Goal: Information Seeking & Learning: Check status

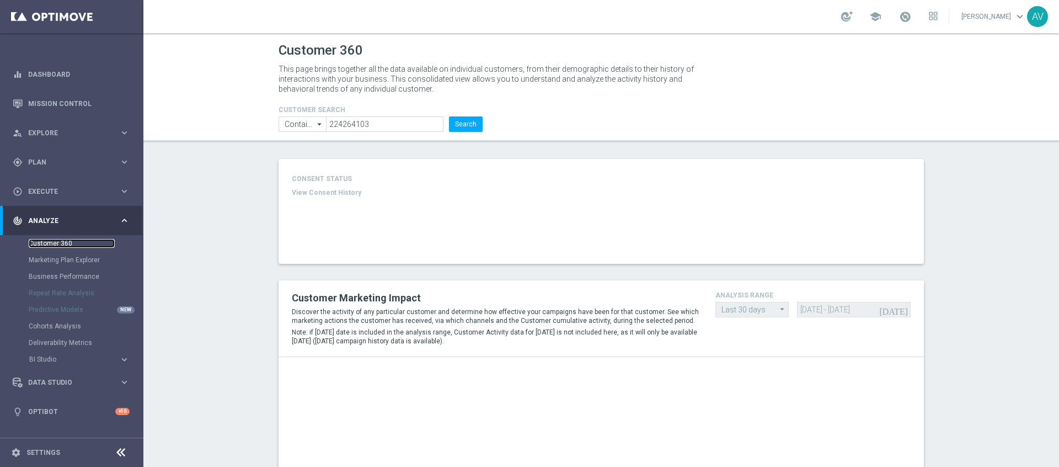
click at [67, 242] on link "Customer 360" at bounding box center [72, 243] width 86 height 9
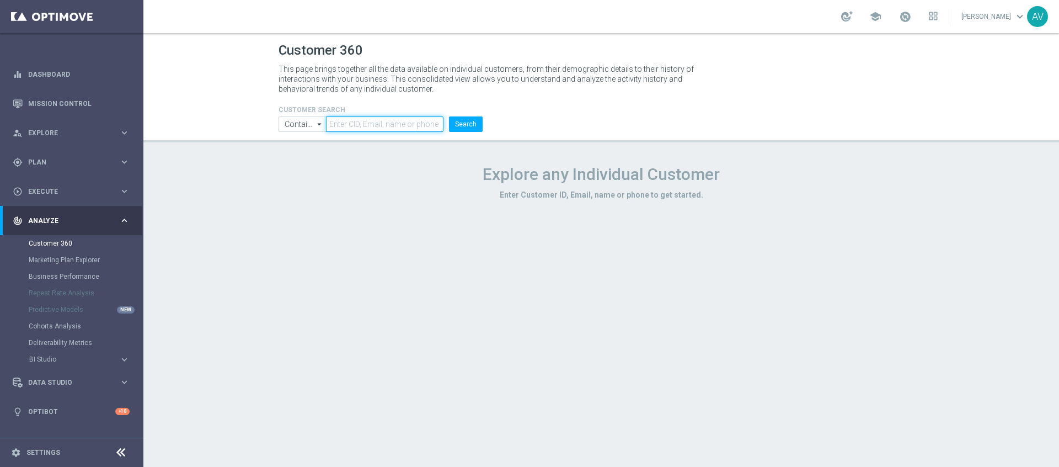
click at [360, 123] on input "text" at bounding box center [384, 123] width 117 height 15
paste input "17156264"
type input "17156264"
click at [461, 120] on button "Search" at bounding box center [466, 123] width 34 height 15
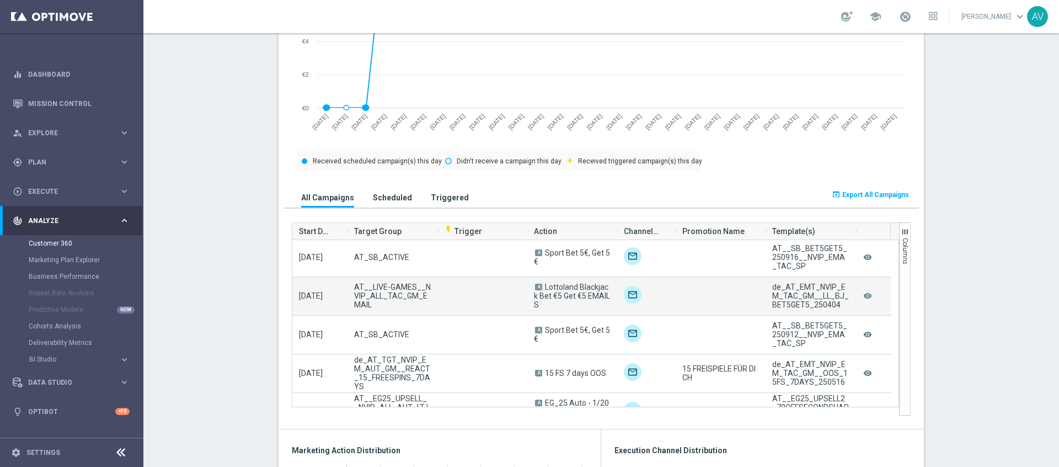
scroll to position [169, 0]
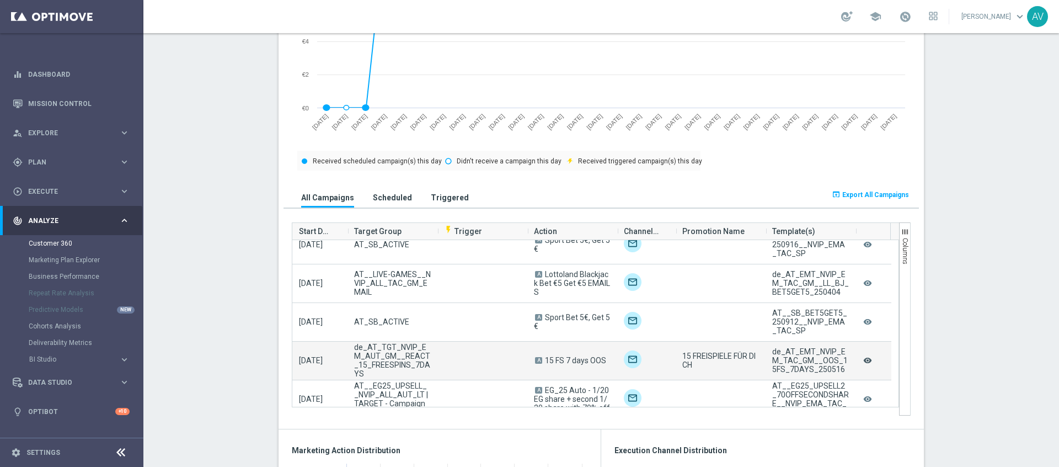
click at [862, 358] on icon "remove_red_eye" at bounding box center [867, 360] width 11 height 14
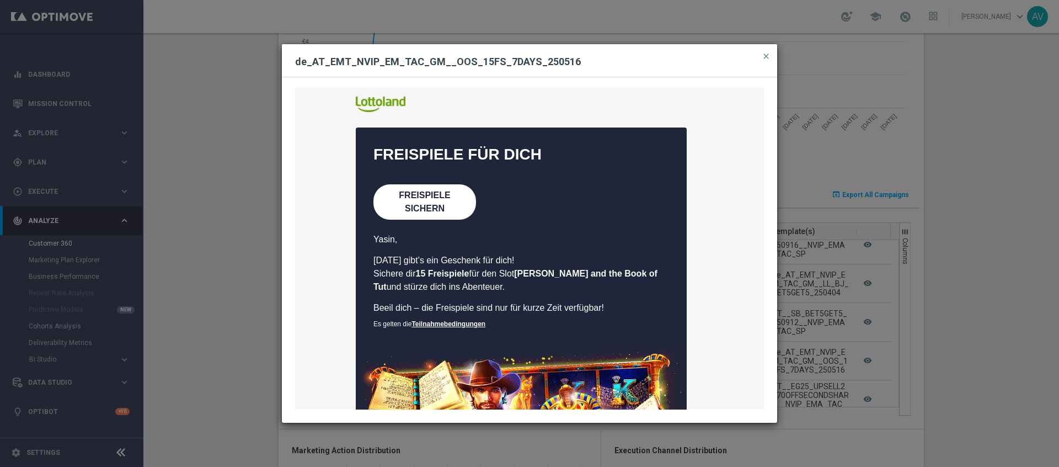
scroll to position [0, 0]
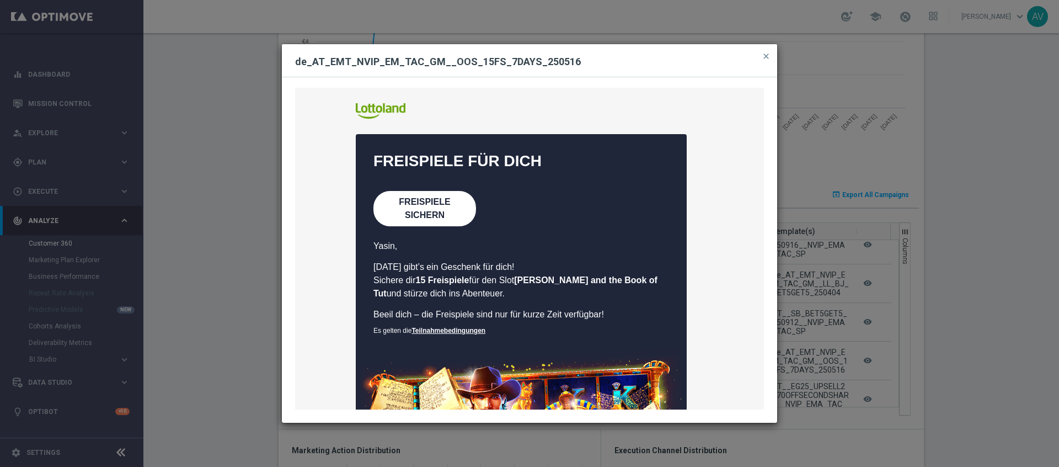
click at [429, 207] on div "Schnell einloggen und direkt los spielen!         FREISPIELE FÜR DICH     FREIS…" at bounding box center [529, 249] width 469 height 322
click at [764, 58] on span "close" at bounding box center [766, 56] width 9 height 9
